Goal: Information Seeking & Learning: Learn about a topic

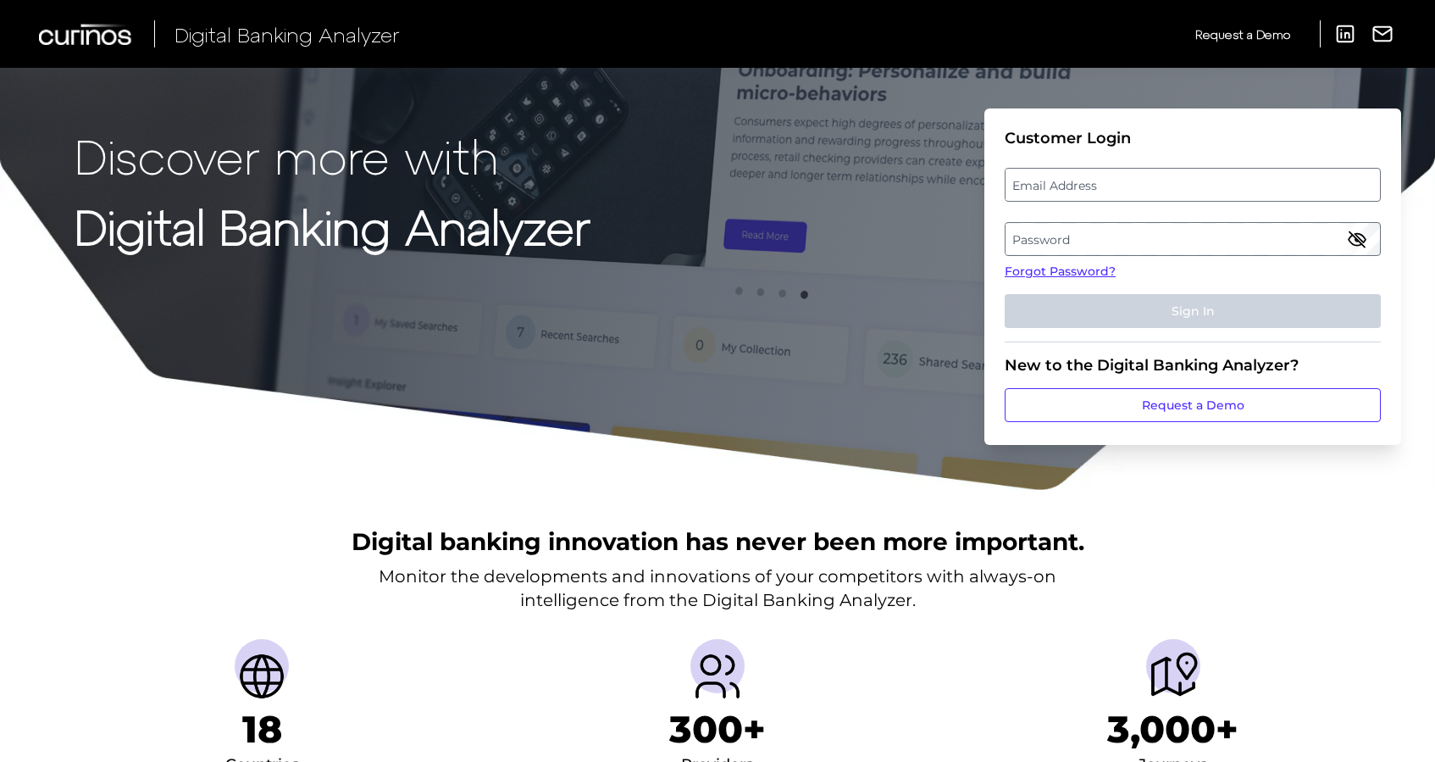
click at [1108, 186] on label "Email Address" at bounding box center [1193, 184] width 374 height 31
click at [1108, 186] on input "email" at bounding box center [1193, 185] width 376 height 34
type input "[PERSON_NAME][EMAIL_ADDRESS][PERSON_NAME][DOMAIN_NAME]"
click at [1062, 236] on label "Password" at bounding box center [1193, 239] width 374 height 31
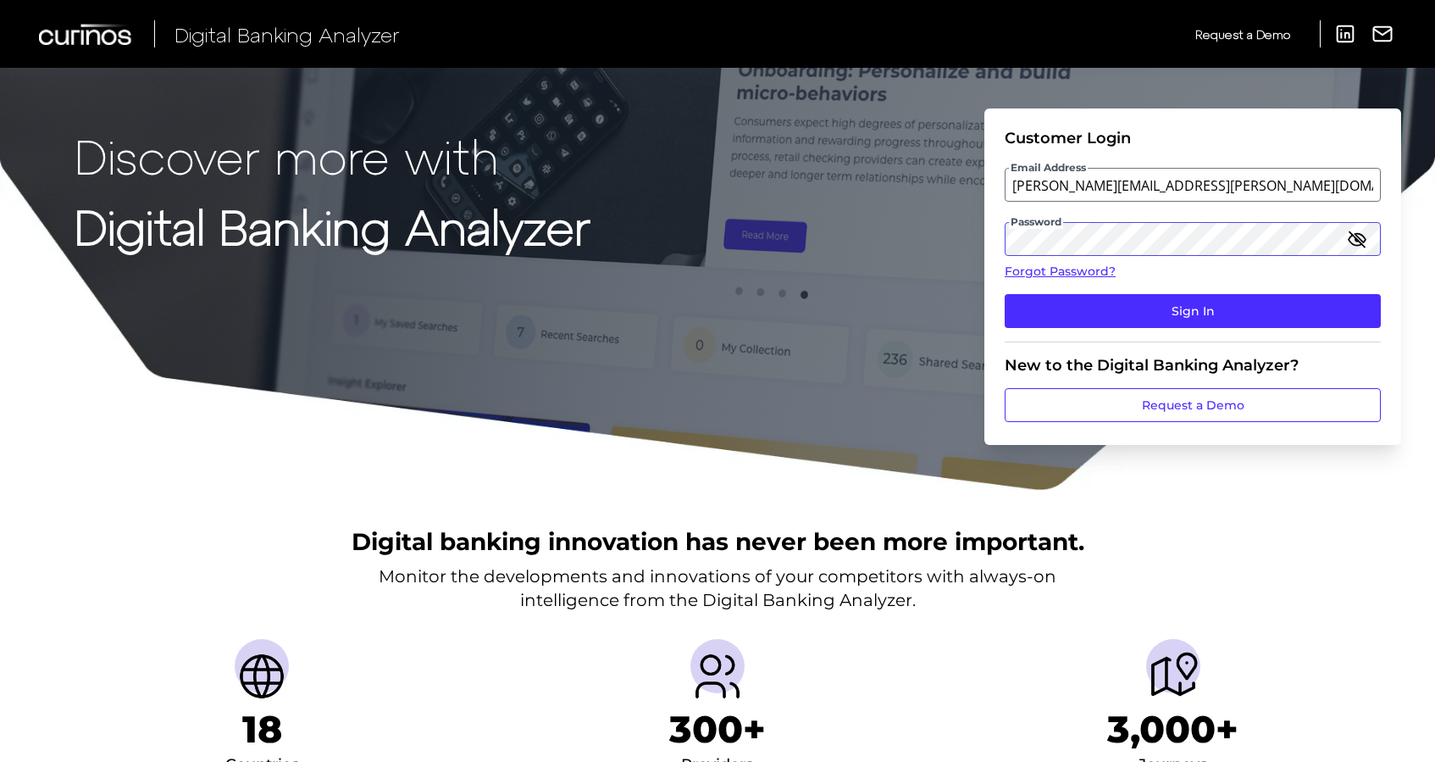
click at [1005, 294] on button "Sign In" at bounding box center [1193, 311] width 376 height 34
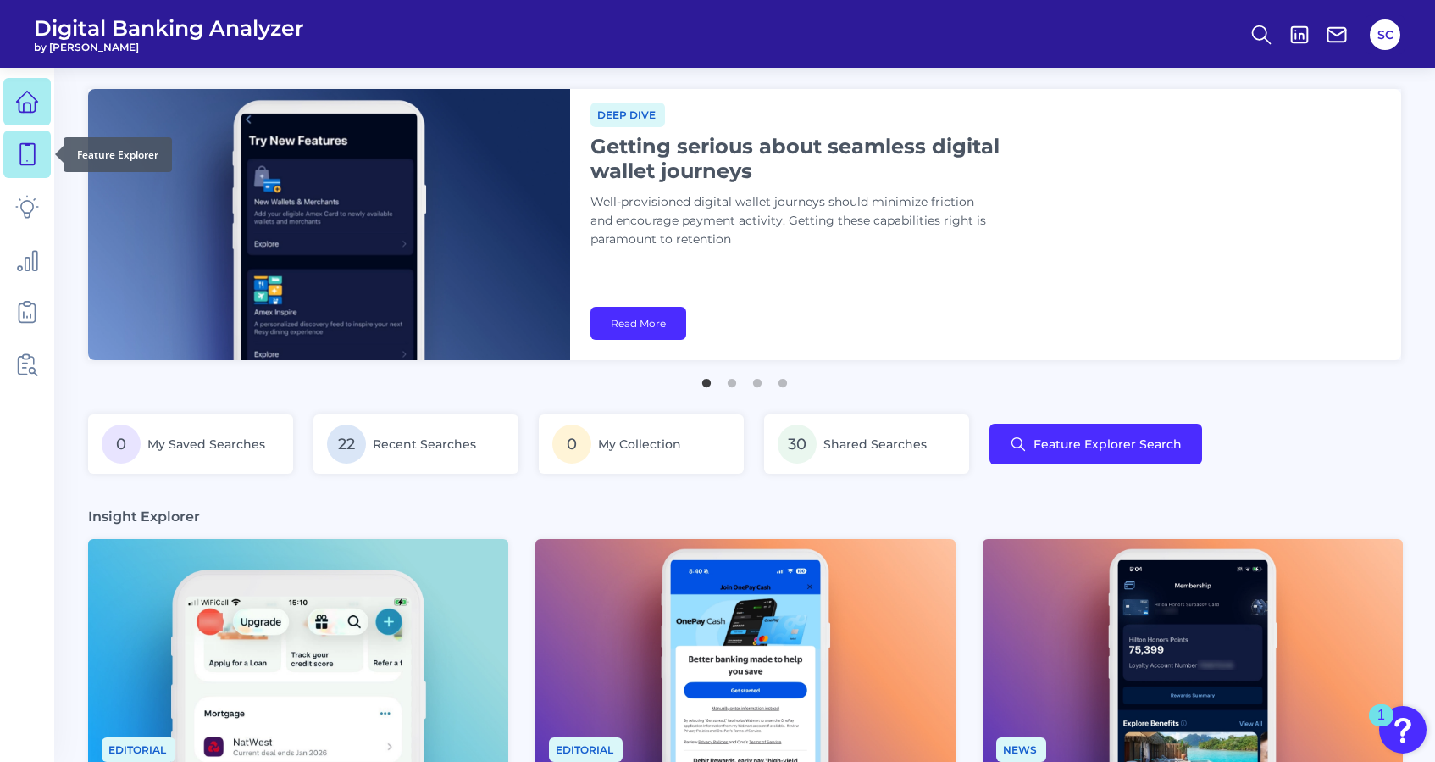
click at [30, 166] on link at bounding box center [26, 153] width 47 height 47
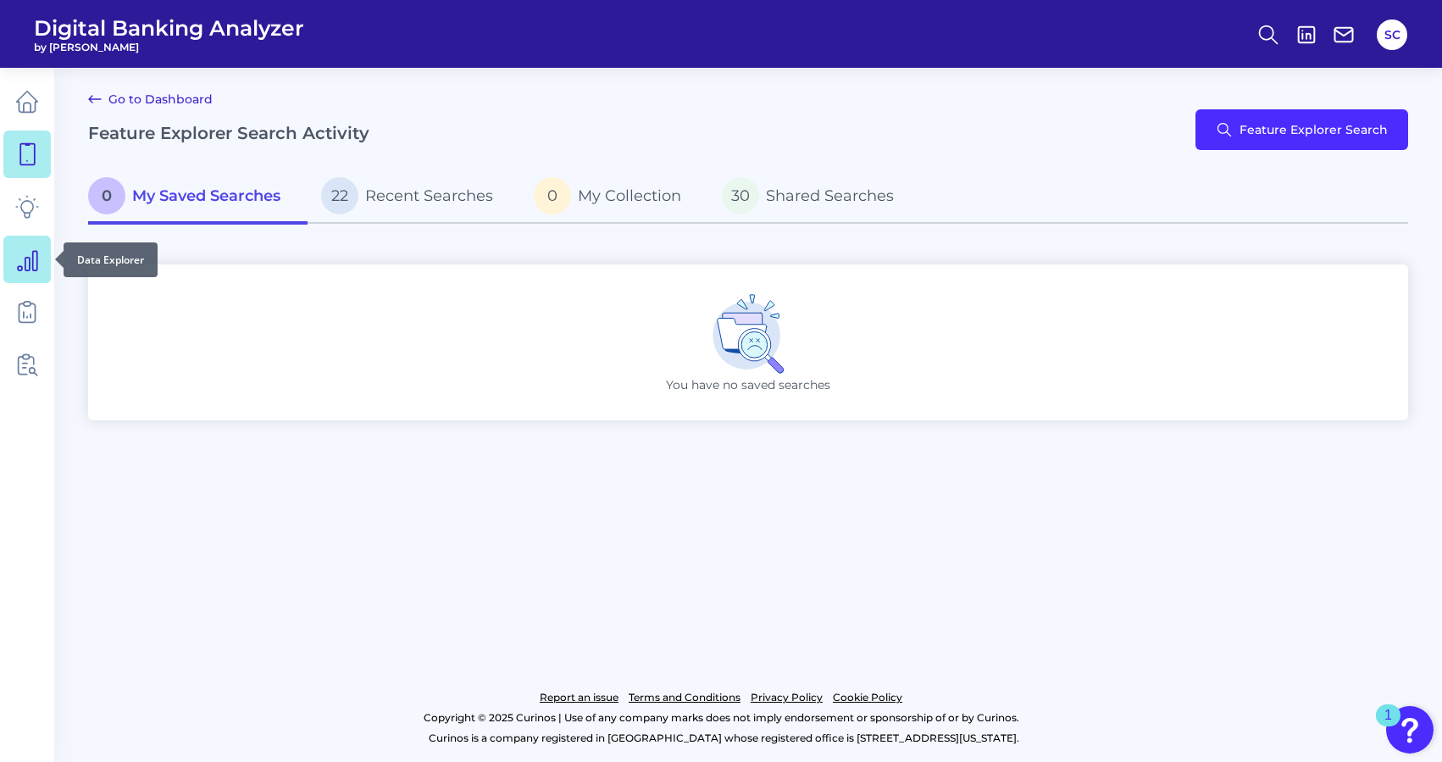
click at [23, 257] on icon at bounding box center [27, 259] width 24 height 24
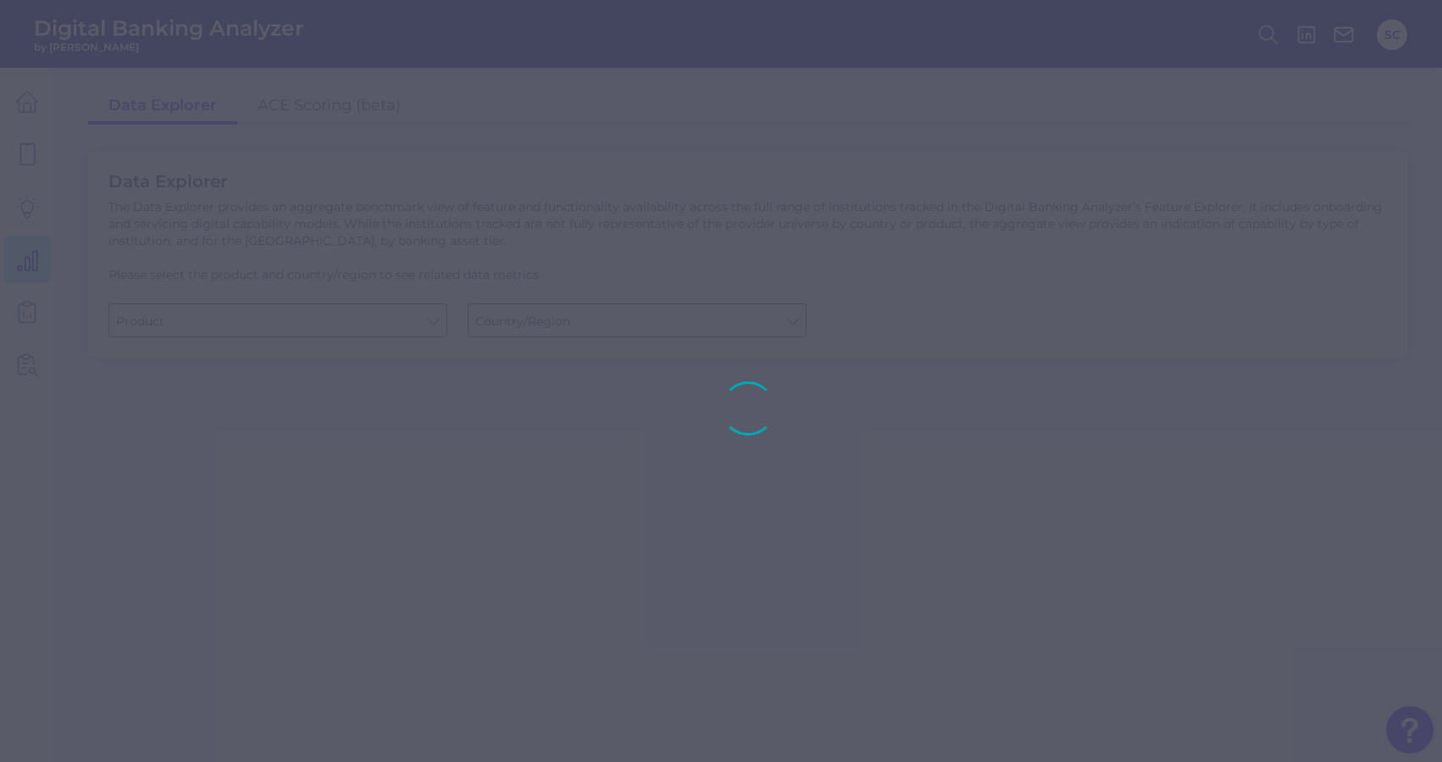
type input "Checking / Current Account"
type input "[GEOGRAPHIC_DATA]"
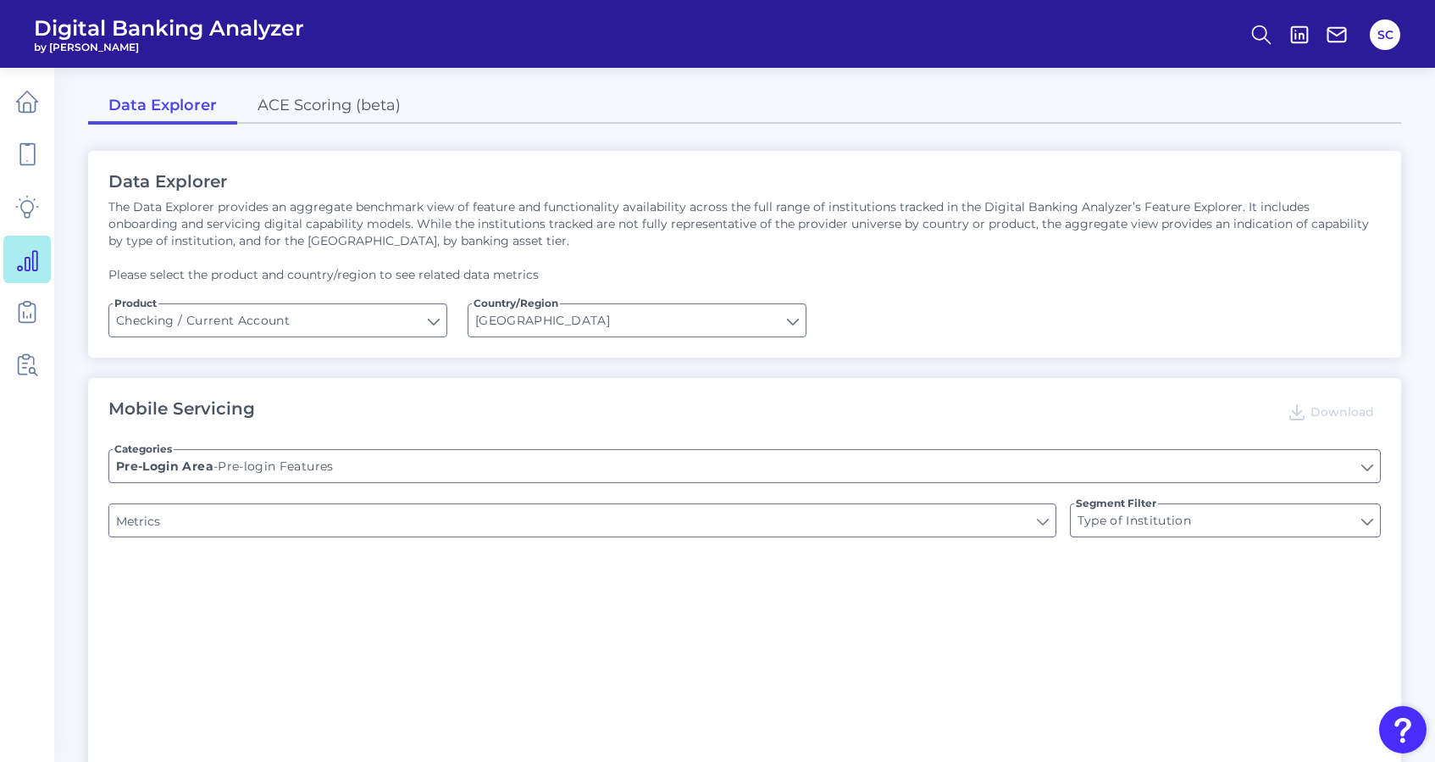
type input "Upon opening the app are users immediately prompted to use Touch/Face ID to log…"
type input "END-TO-END JOURNEY: Can you apply for the PRODUCT as a new to brand customer on…"
type input "Can you register for online banking?"
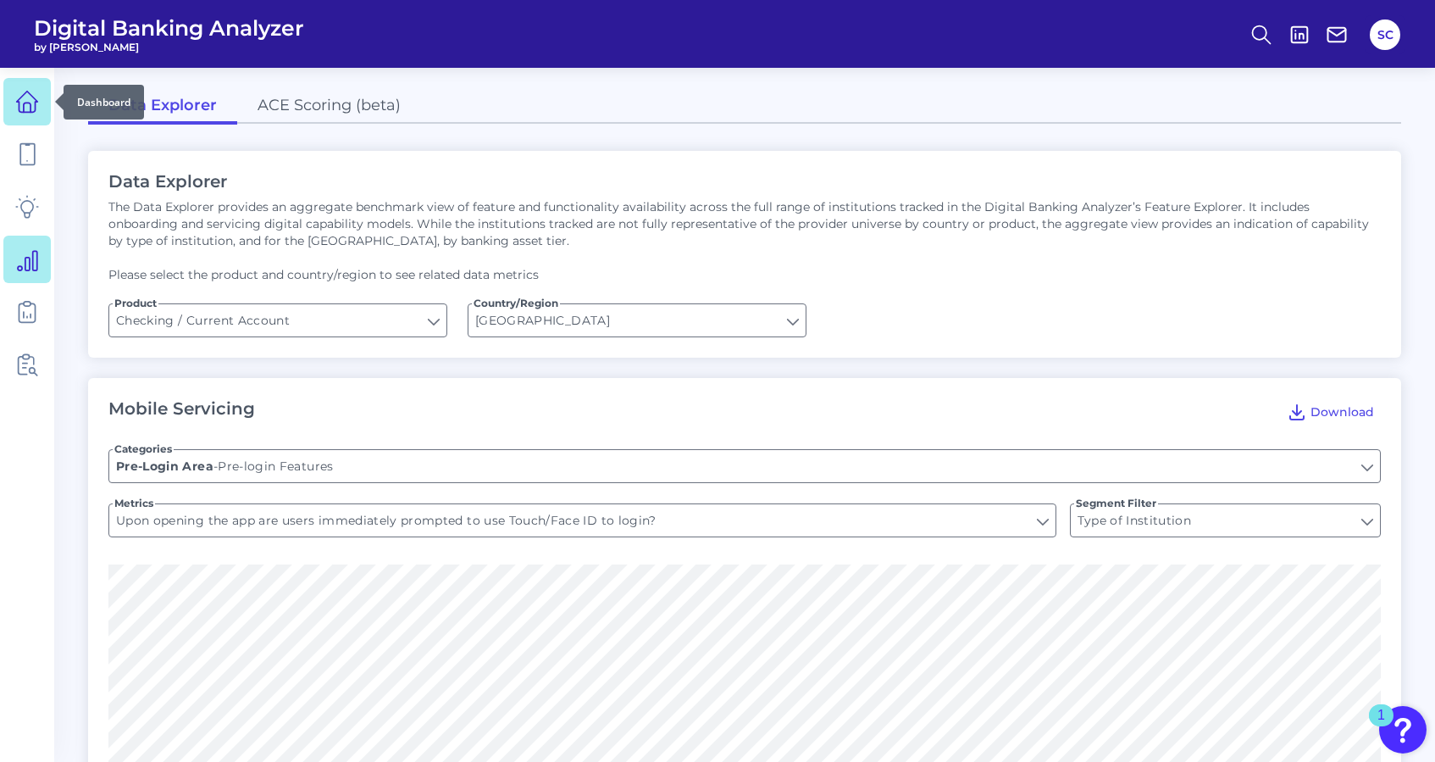
click at [18, 95] on icon at bounding box center [27, 102] width 24 height 24
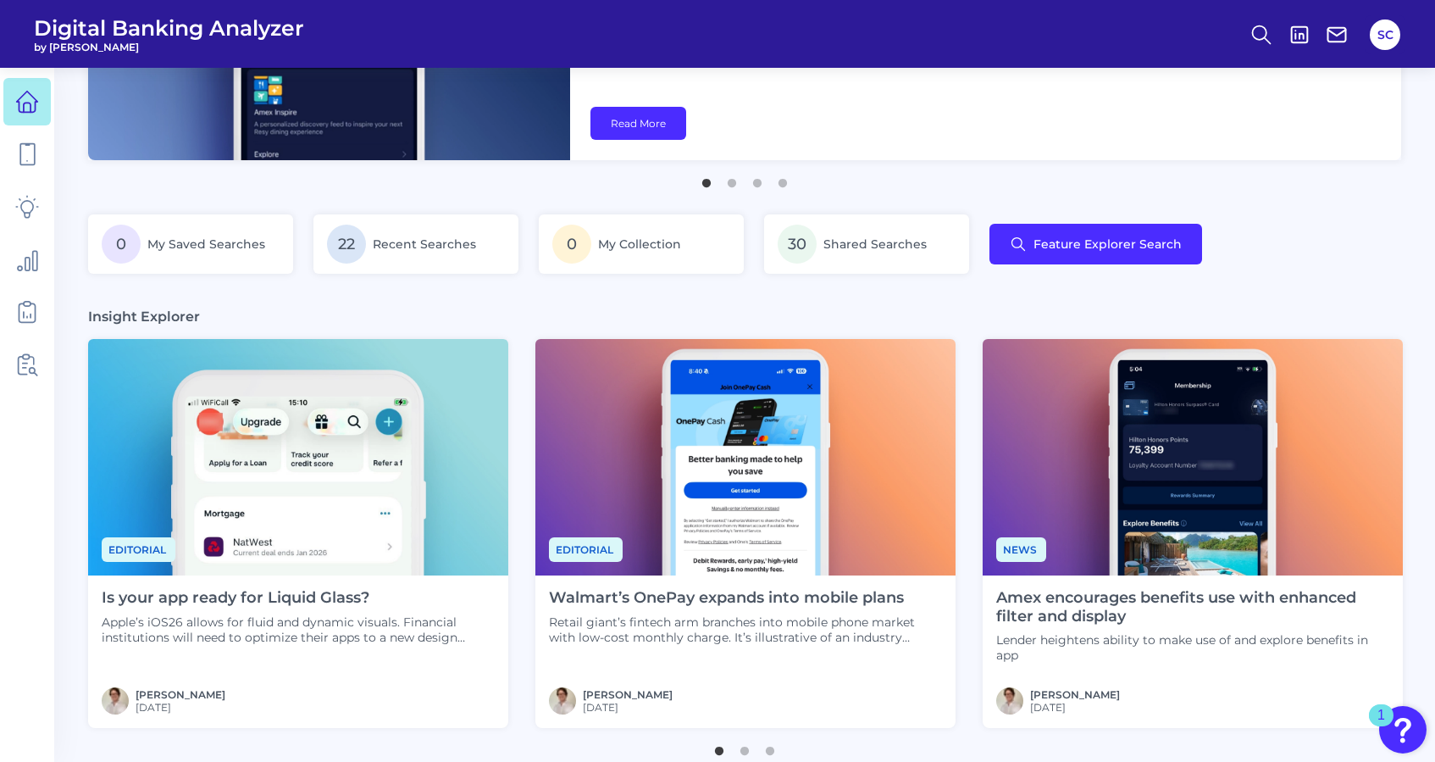
scroll to position [225, 0]
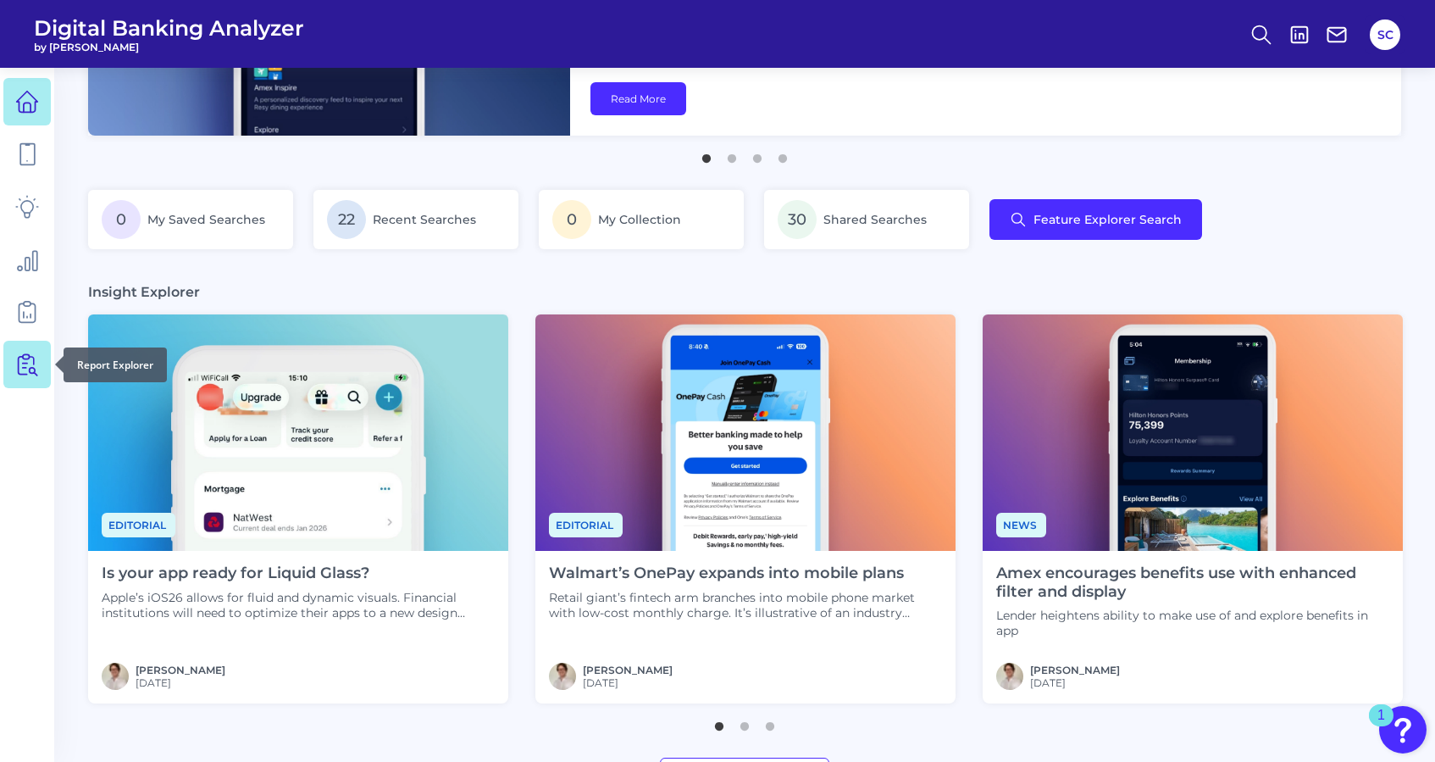
click at [19, 367] on icon at bounding box center [23, 366] width 8 height 18
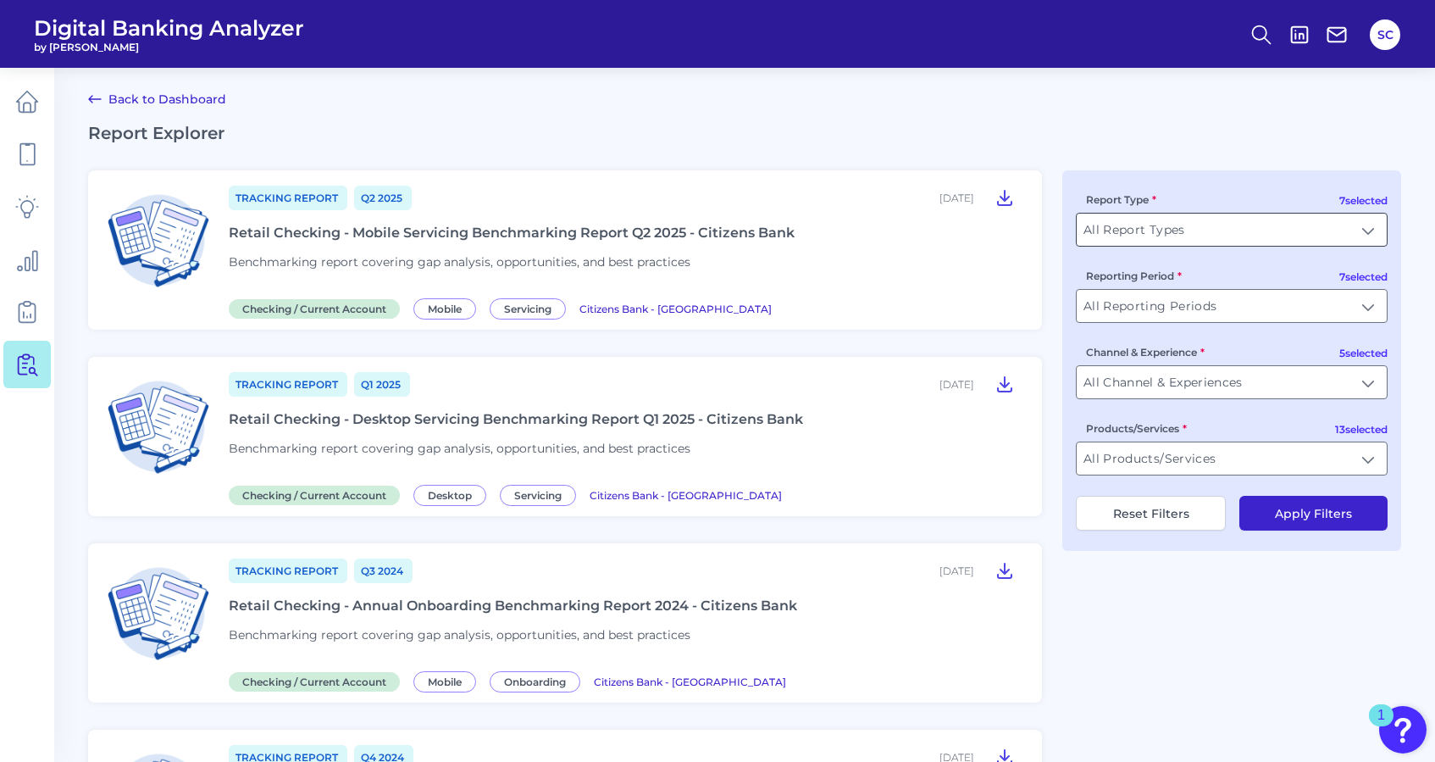
click at [1220, 232] on input "All Report Types" at bounding box center [1232, 230] width 310 height 32
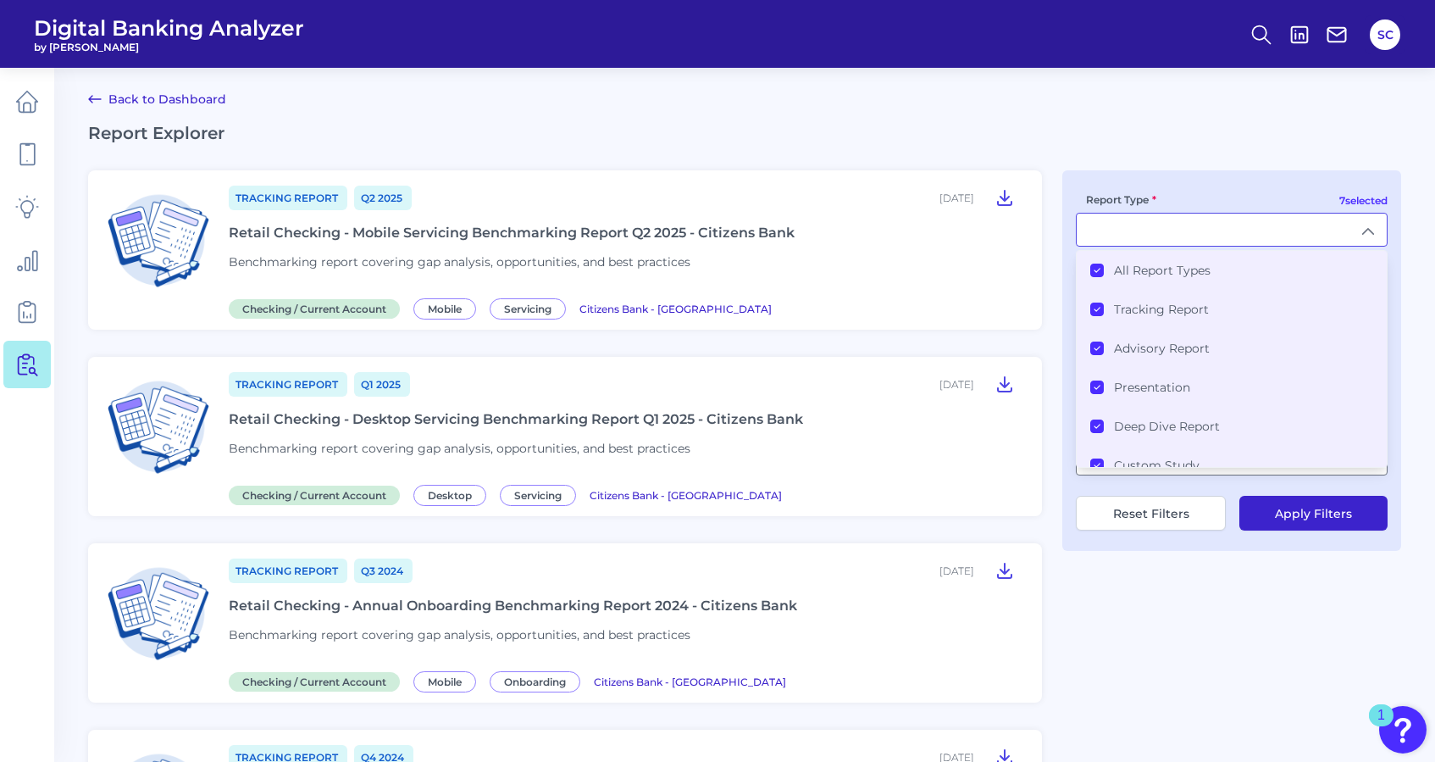
scroll to position [78, 0]
type input "All Report Types"
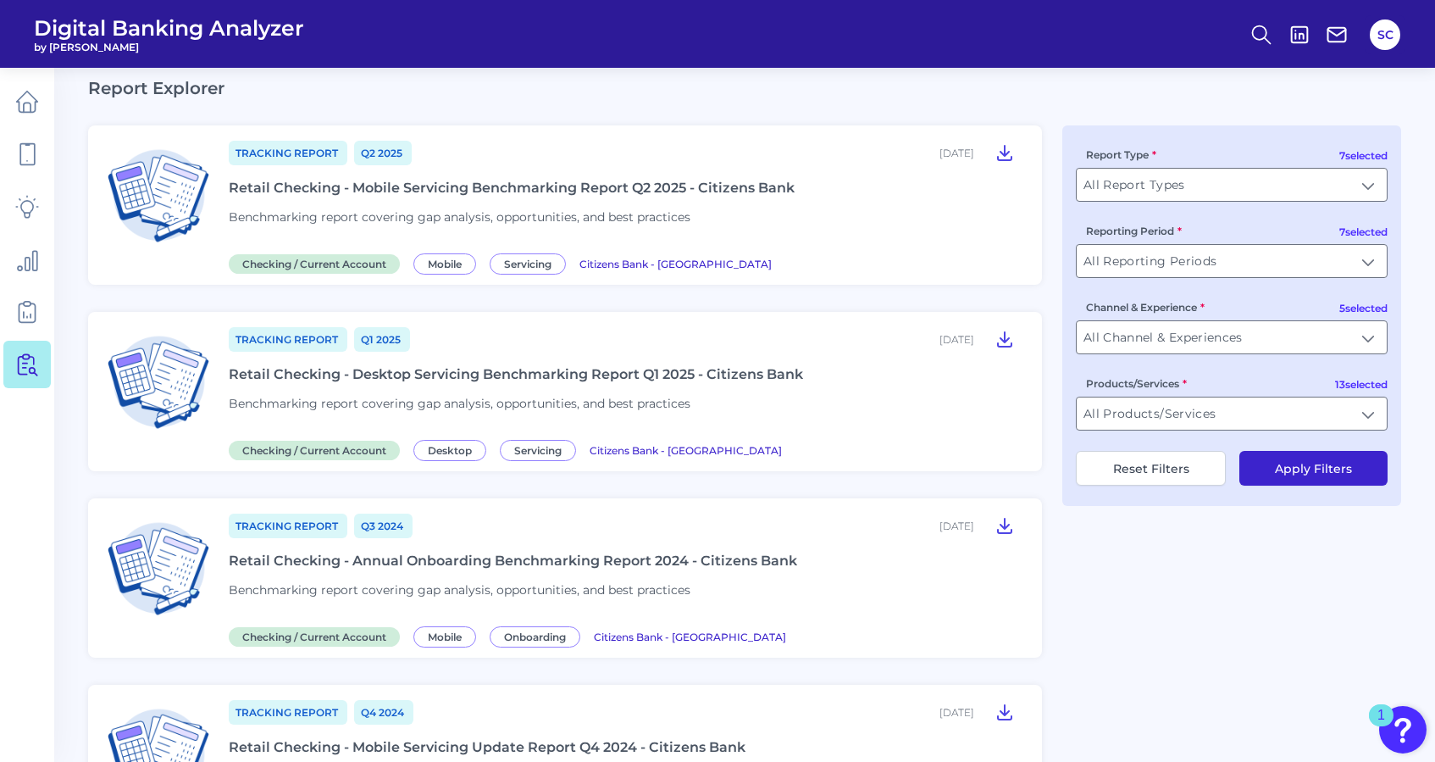
scroll to position [55, 0]
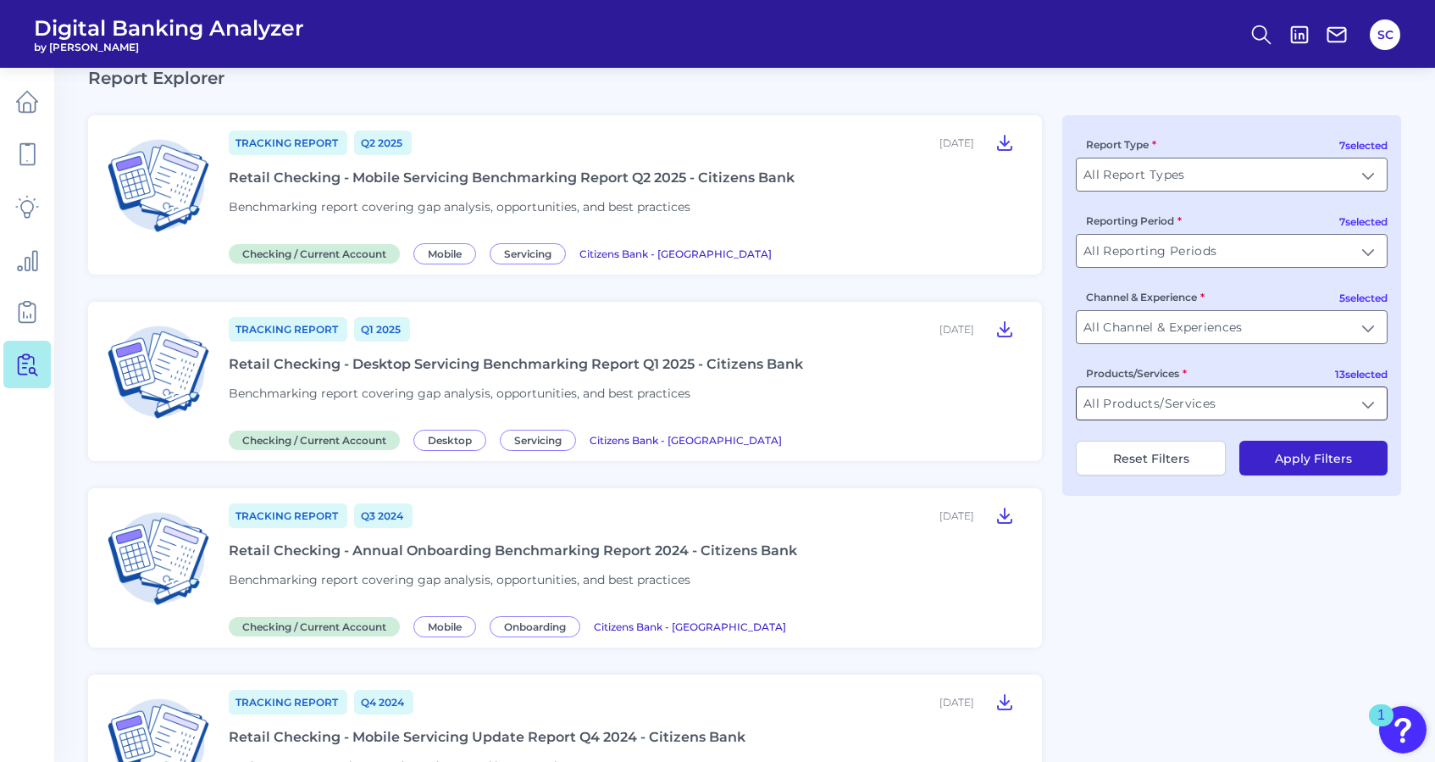
click at [1133, 411] on input "All Products/Services" at bounding box center [1232, 403] width 310 height 32
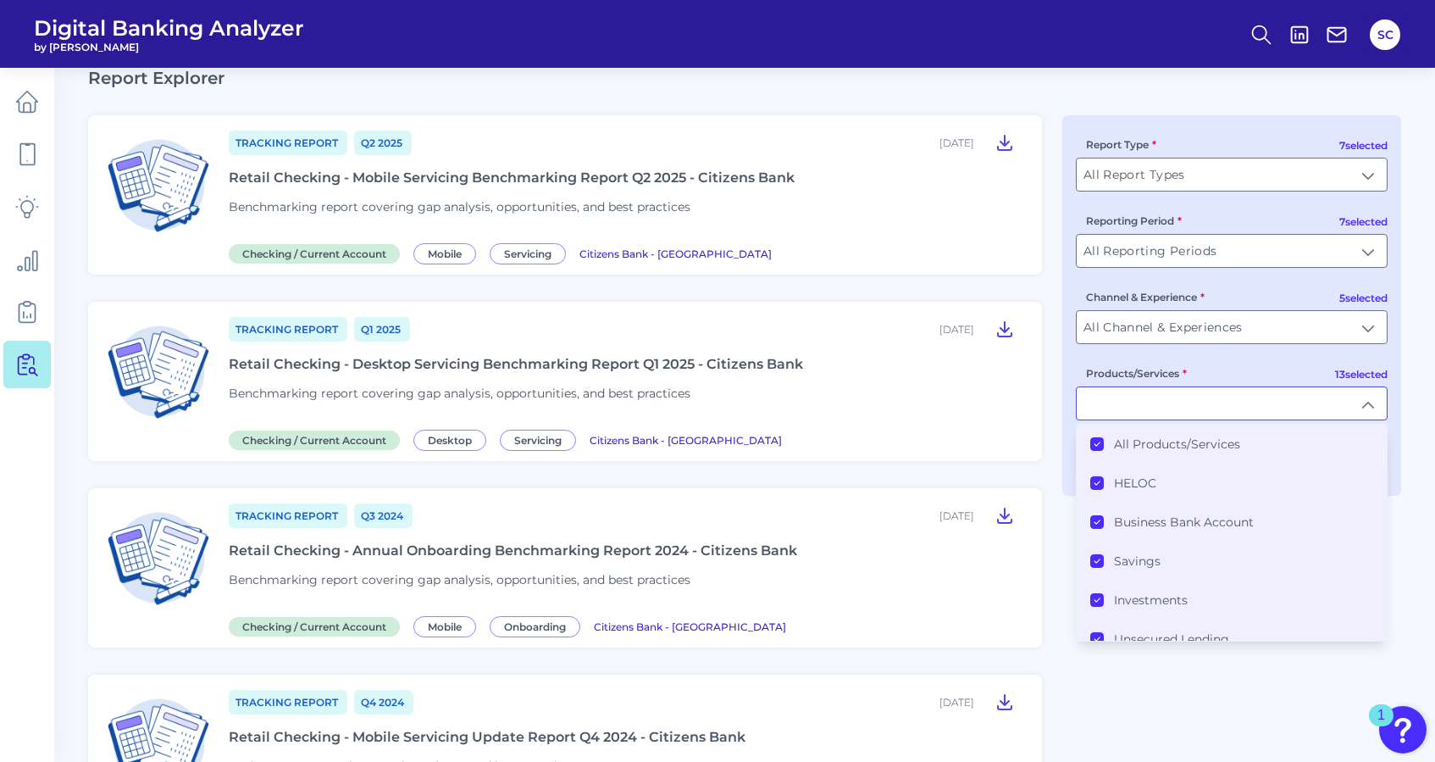
click at [1094, 448] on icon at bounding box center [1097, 444] width 8 height 8
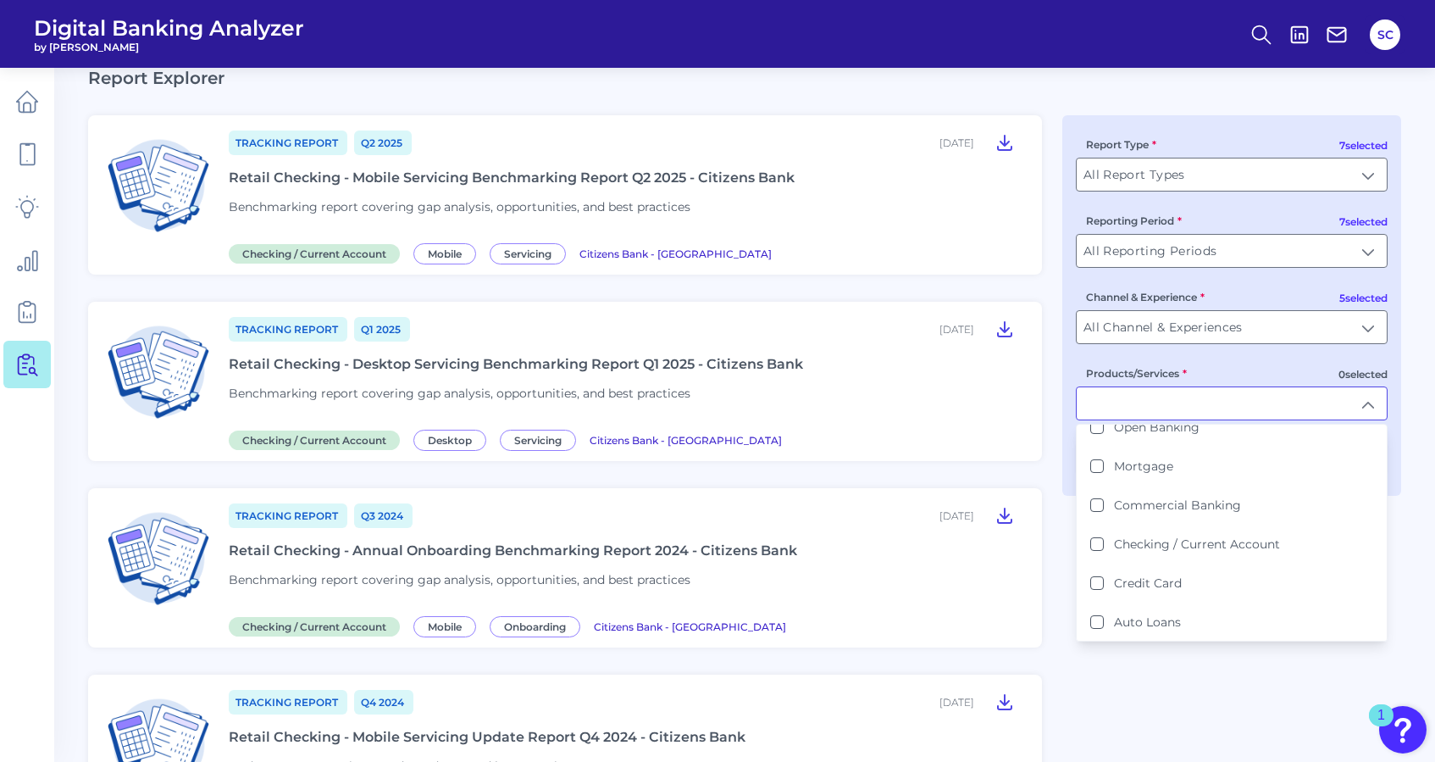
scroll to position [318, 0]
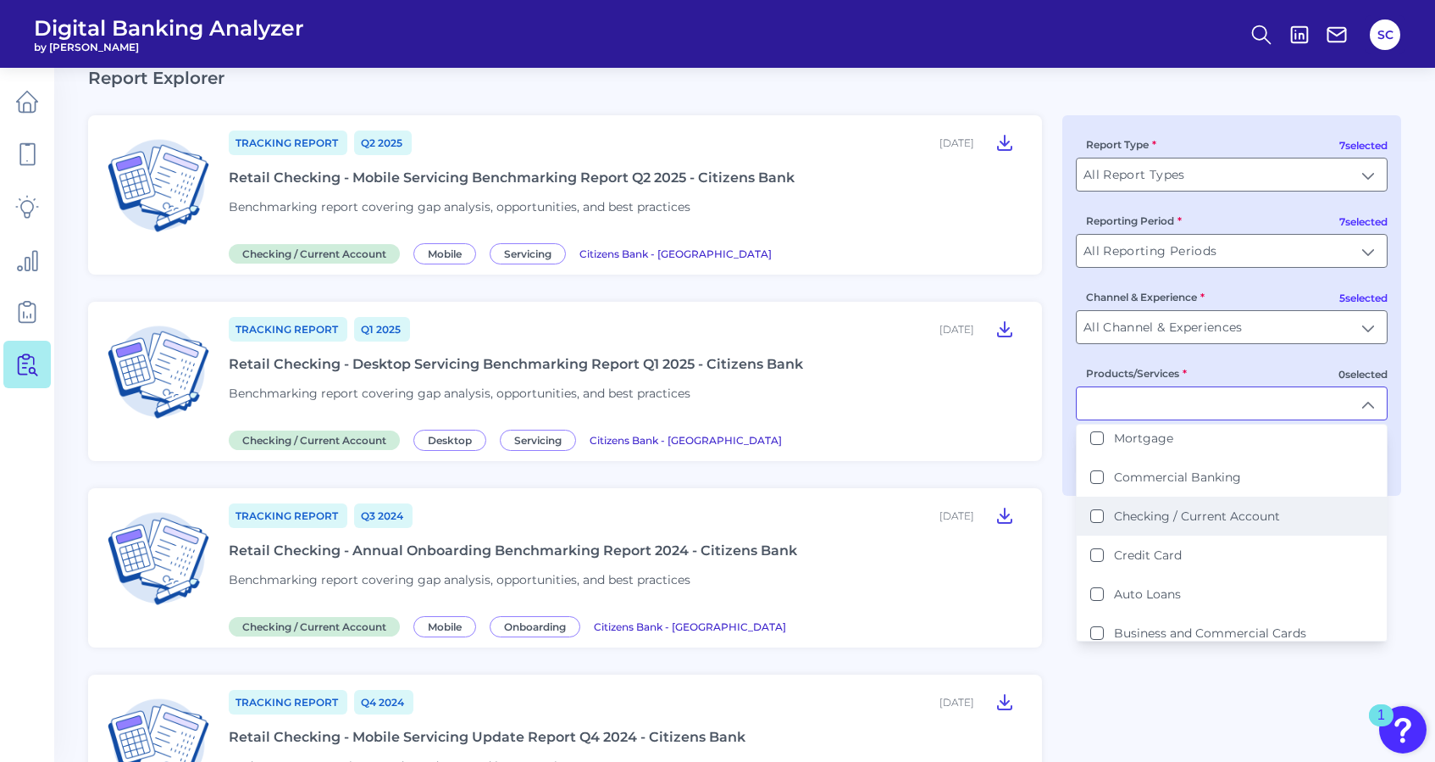
click at [1101, 509] on Account "Checking / Current Account" at bounding box center [1098, 516] width 14 height 14
type input "Checking / Current Account"
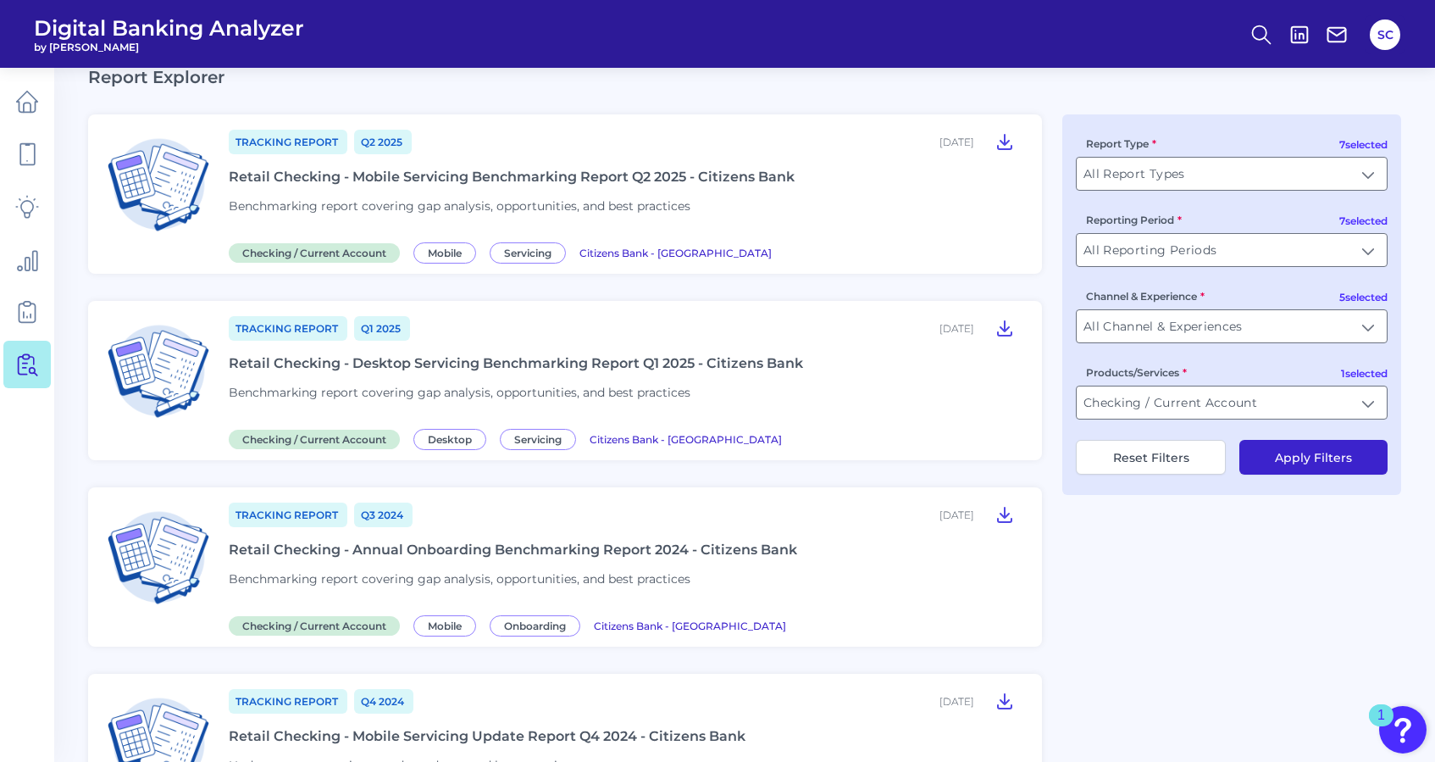
click at [1274, 464] on button "Apply Filters" at bounding box center [1314, 457] width 148 height 35
click at [1167, 327] on input "All Channel & Experiences" at bounding box center [1232, 326] width 310 height 32
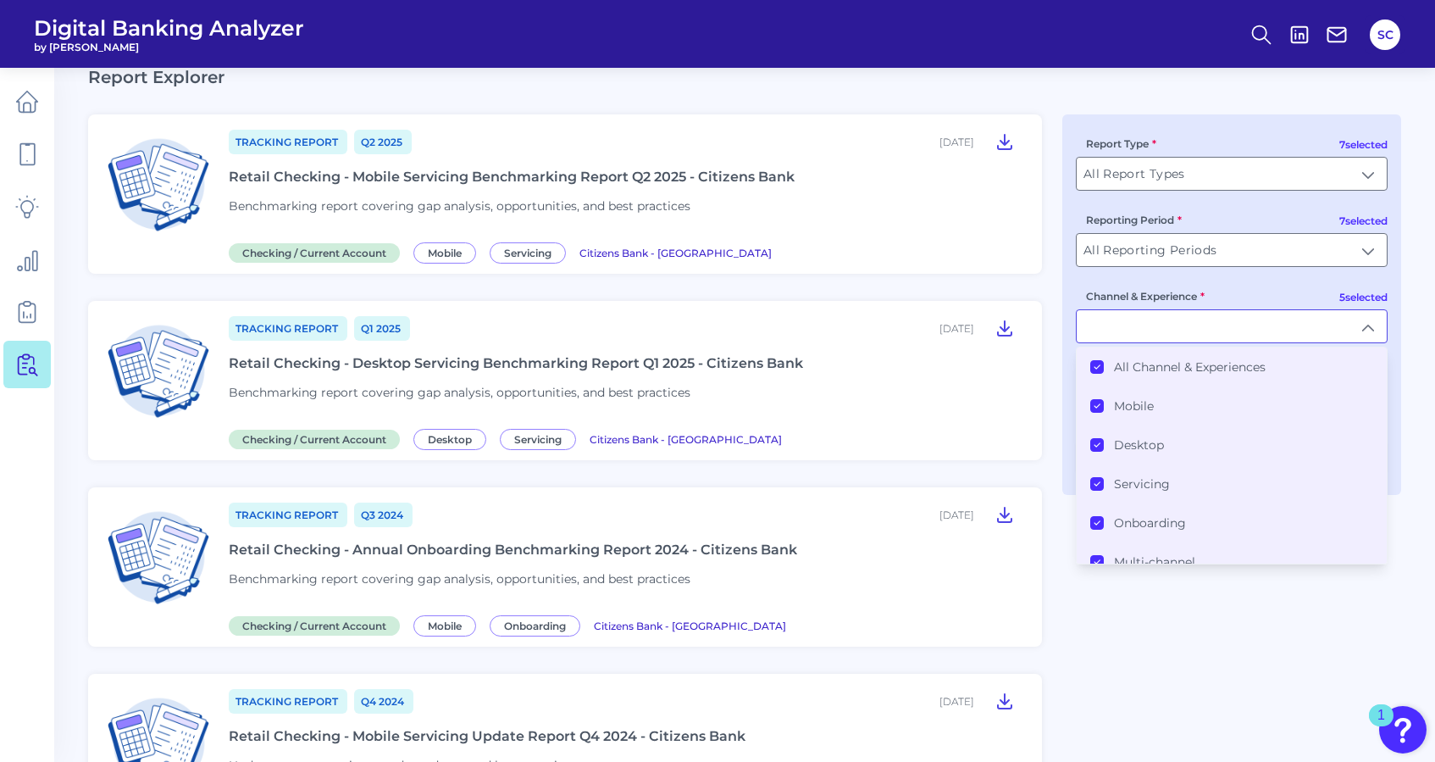
click at [1092, 373] on Experiences "All Channel & Experiences" at bounding box center [1098, 367] width 14 height 14
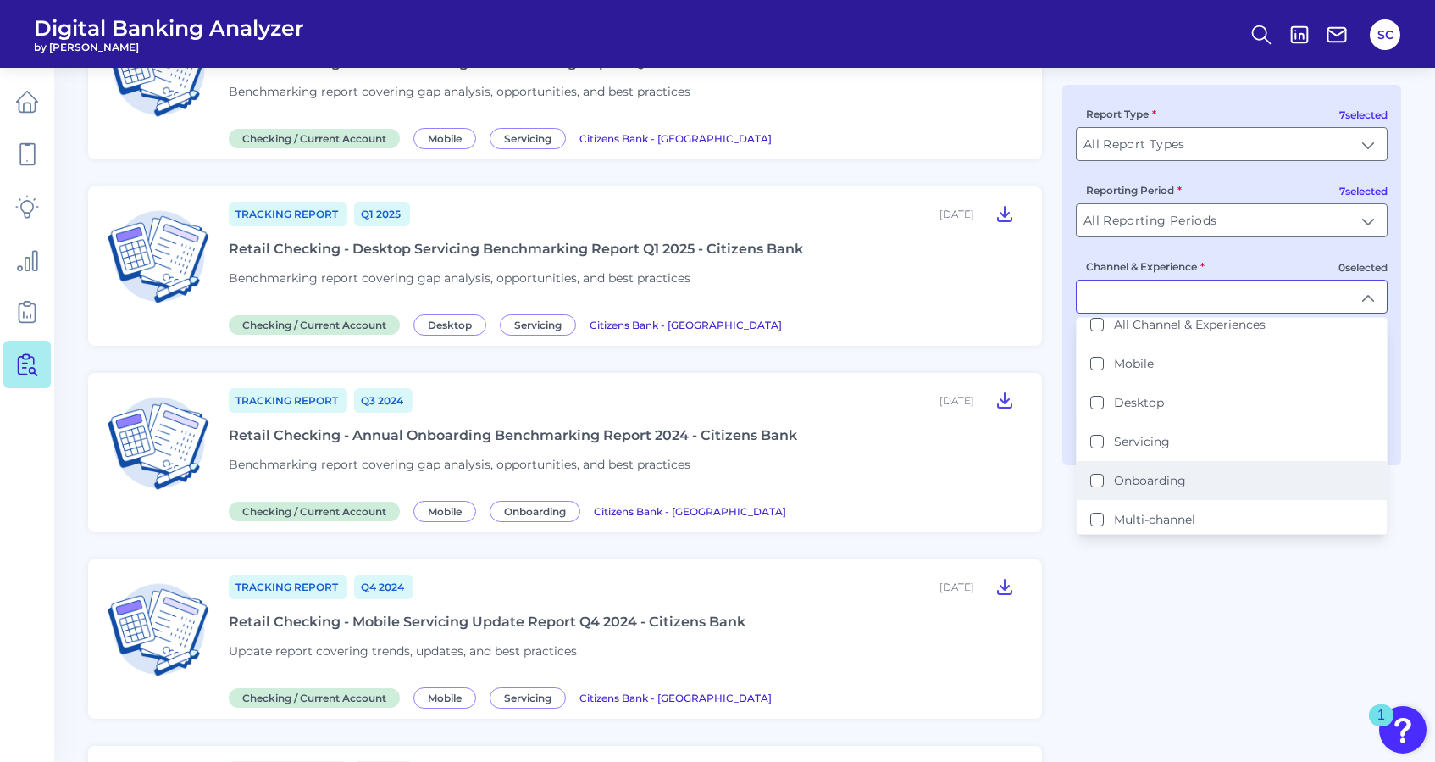
scroll to position [0, 0]
click at [1097, 491] on button "Onboarding" at bounding box center [1098, 493] width 14 height 14
type input "Onboarding"
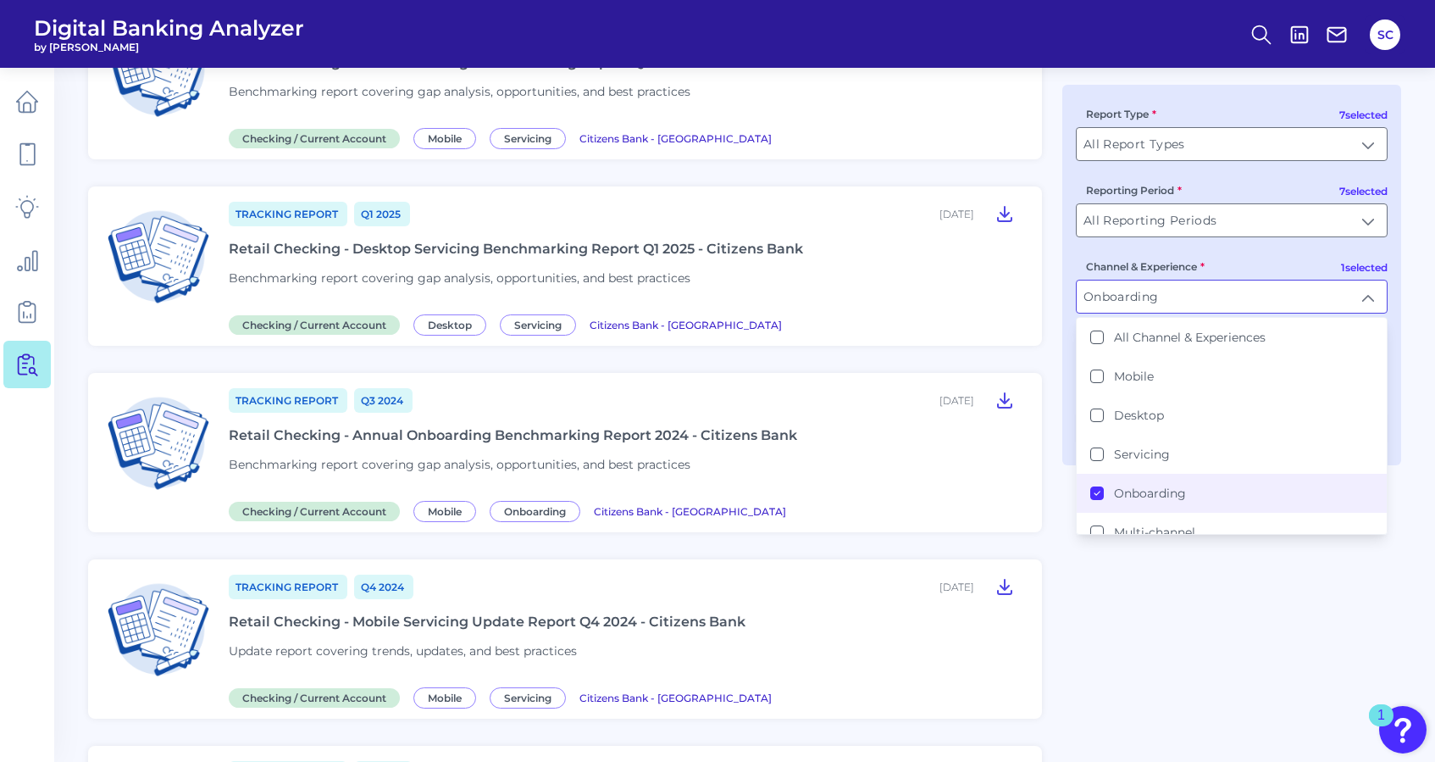
scroll to position [171, 0]
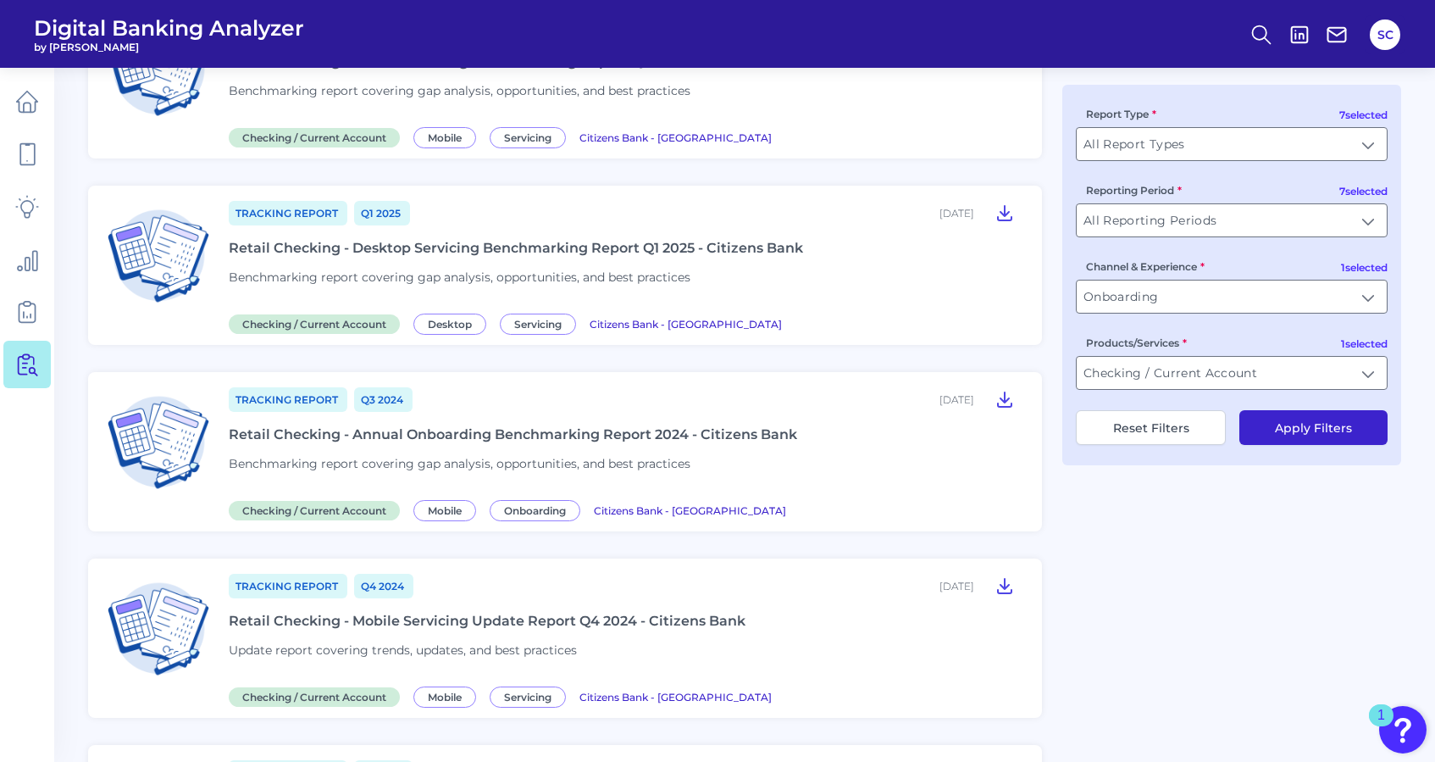
click at [1285, 426] on button "Apply Filters" at bounding box center [1314, 427] width 148 height 35
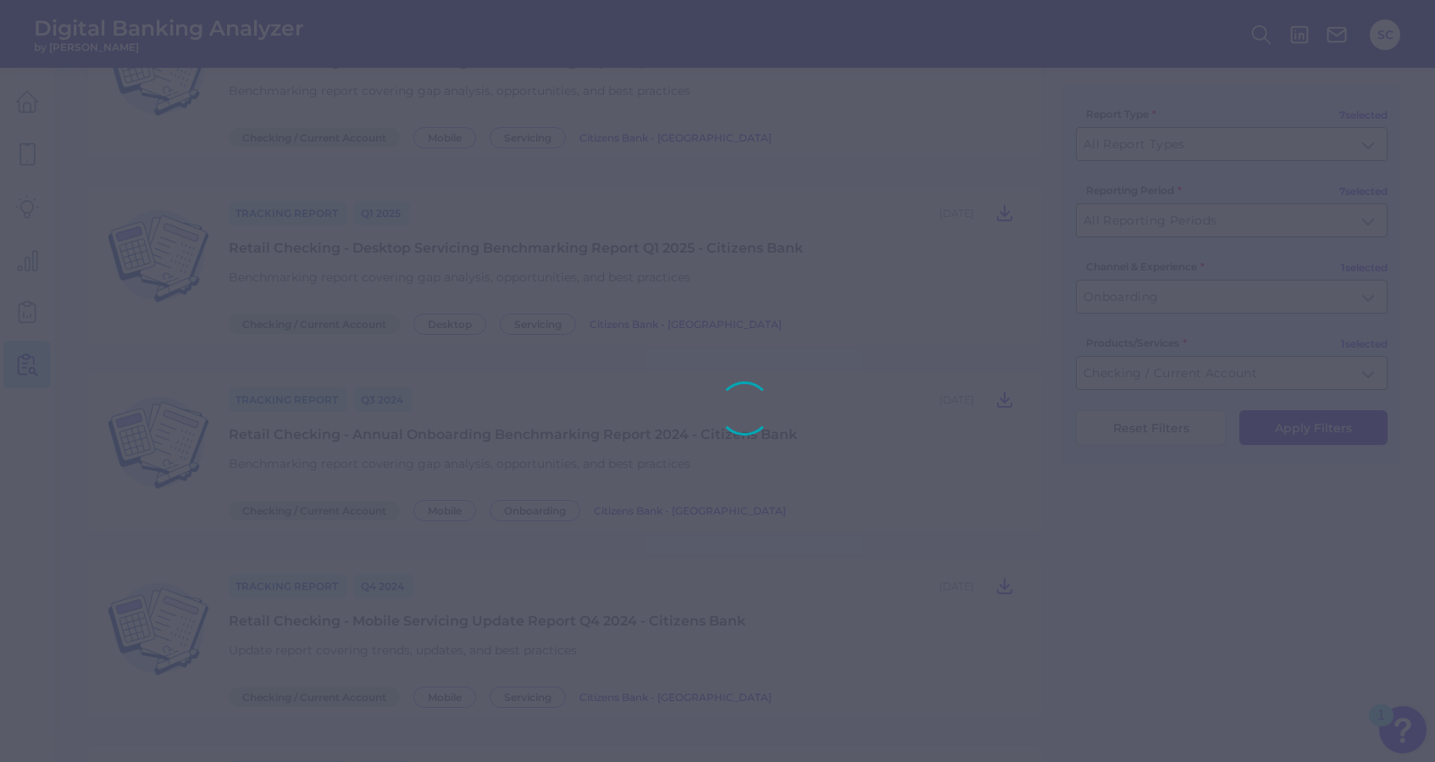
scroll to position [0, 0]
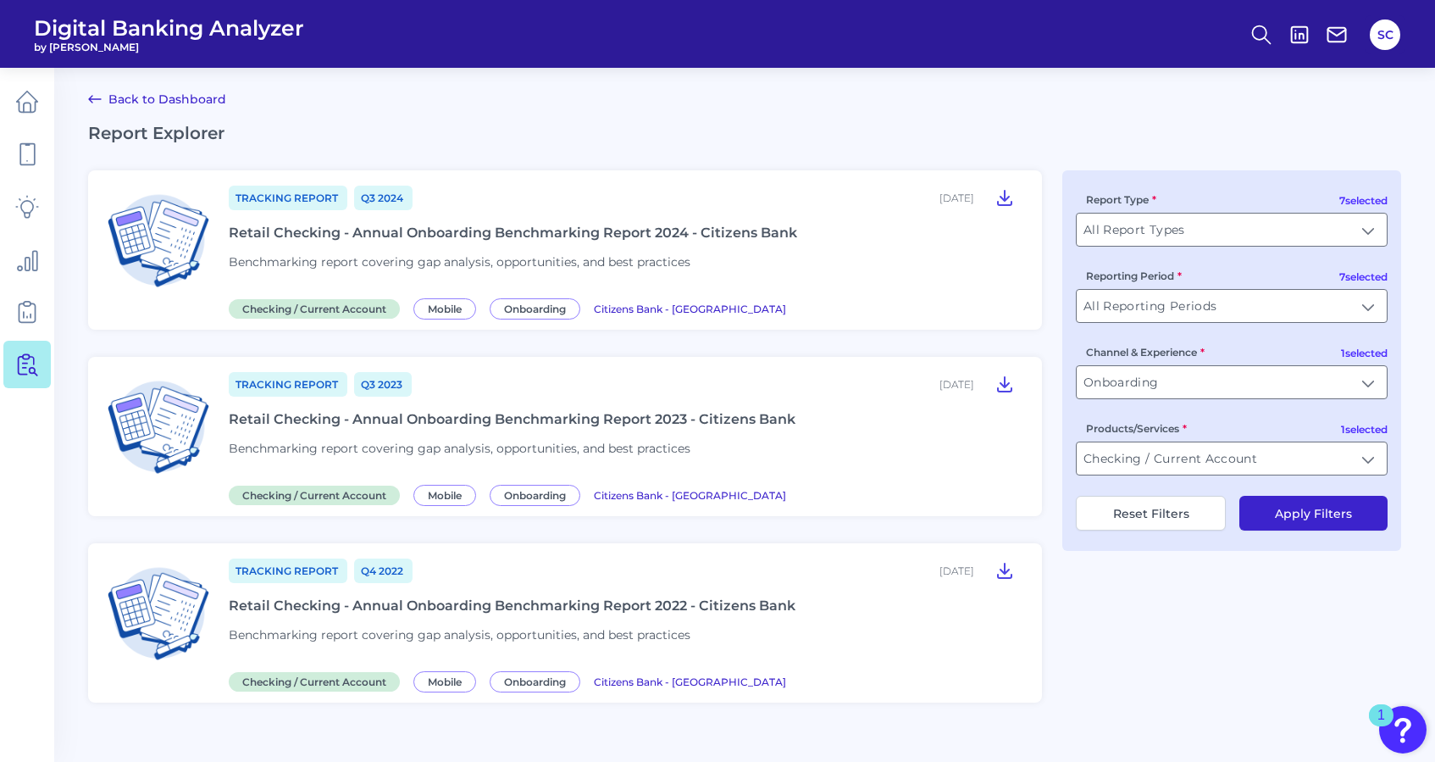
click at [265, 188] on span "Tracking Report" at bounding box center [288, 198] width 119 height 25
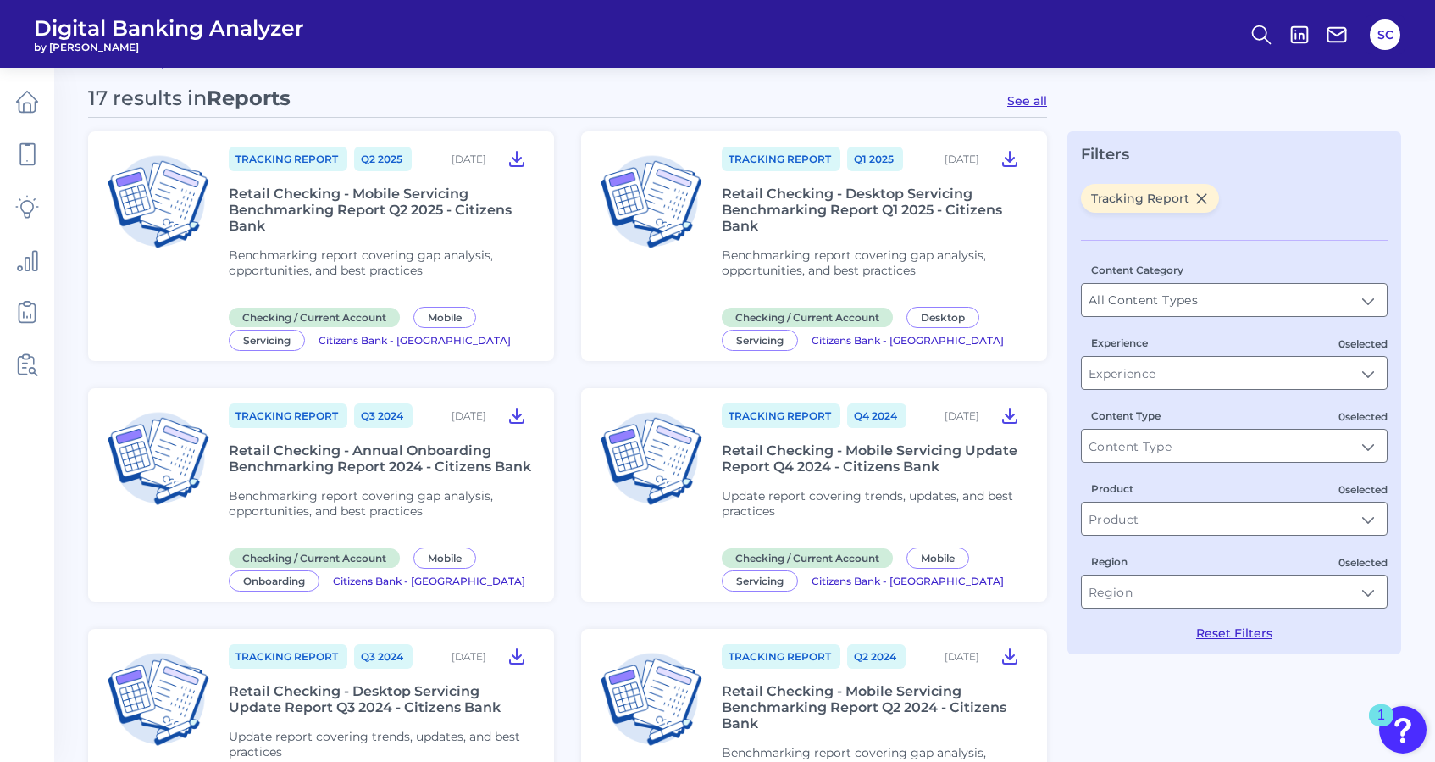
scroll to position [33, 0]
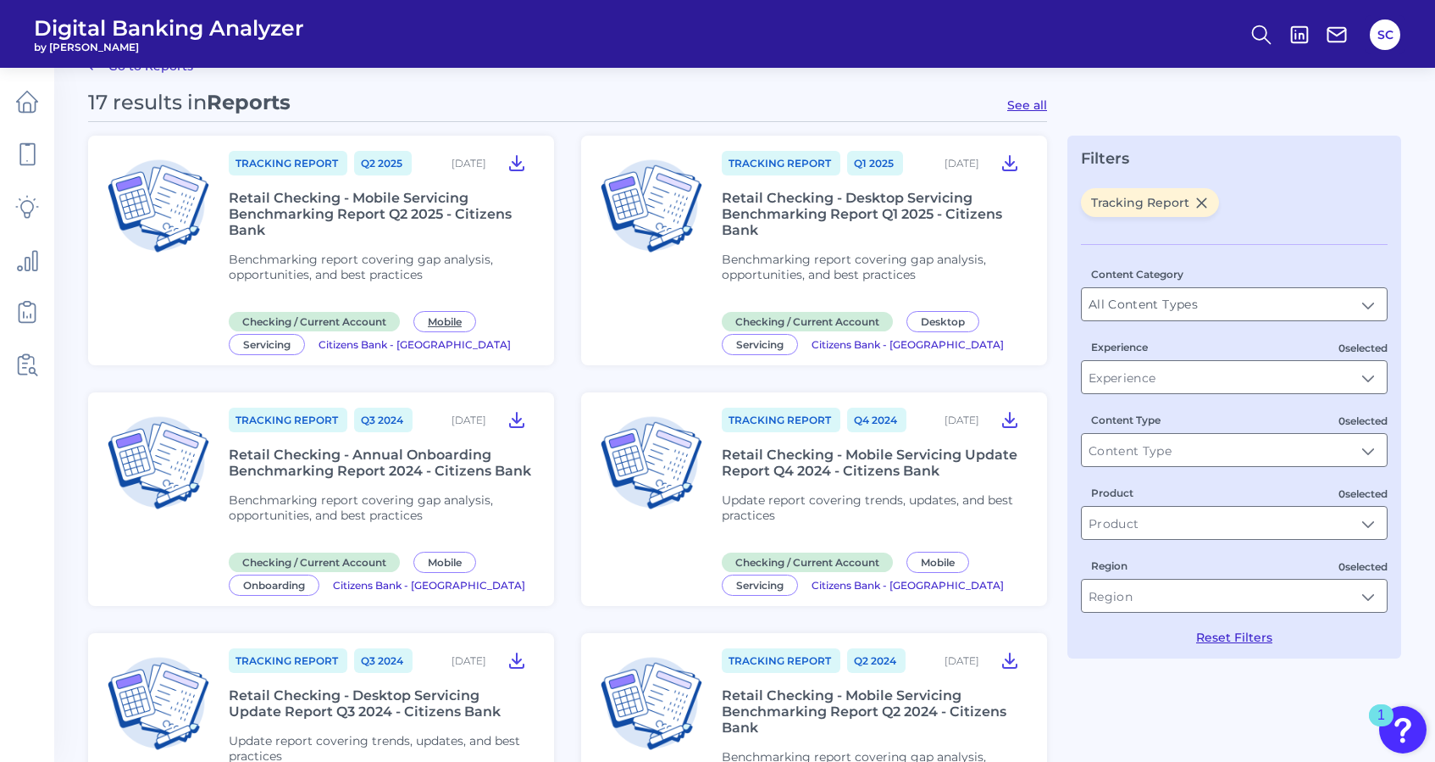
click at [462, 317] on span "Mobile" at bounding box center [445, 321] width 63 height 21
type input "Mobile"
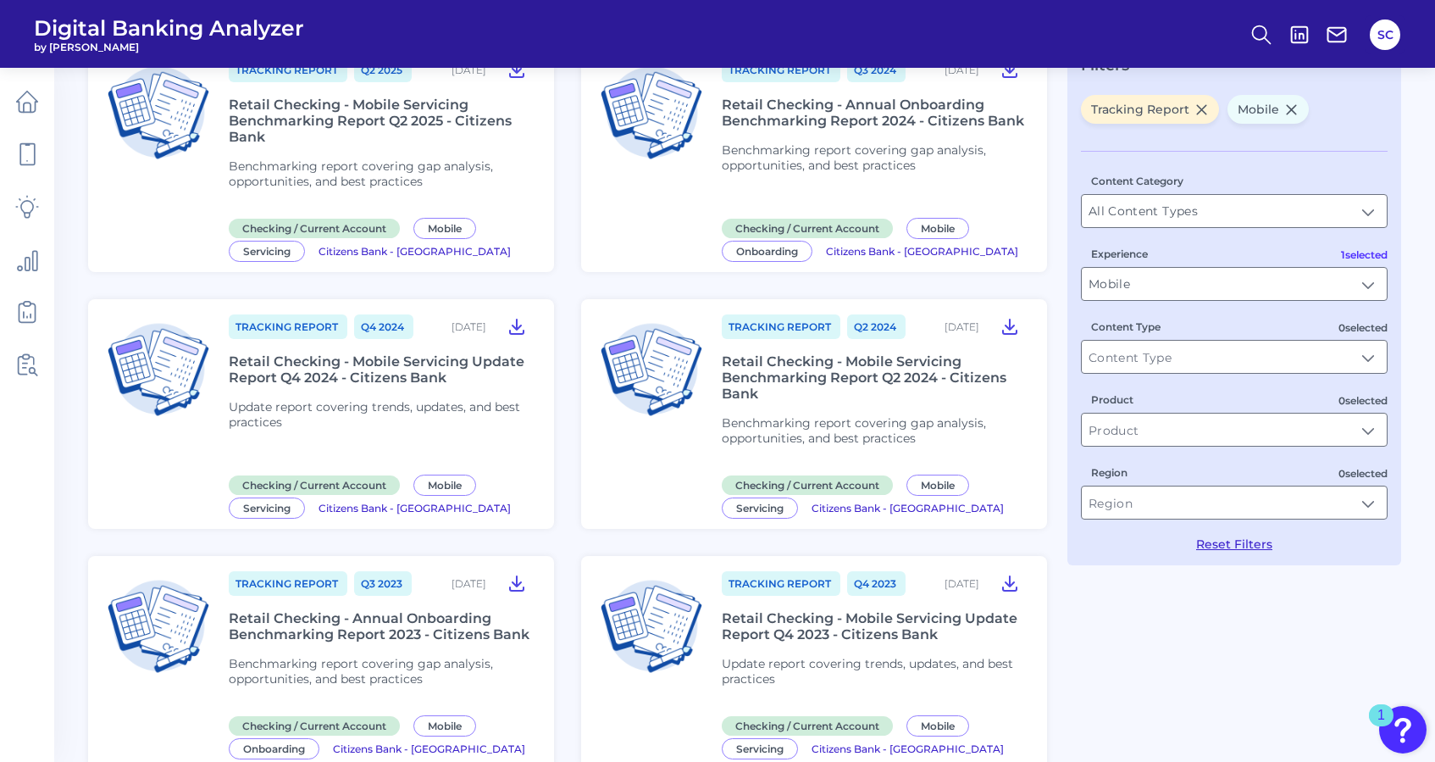
scroll to position [0, 0]
